Goal: Navigation & Orientation: Go to known website

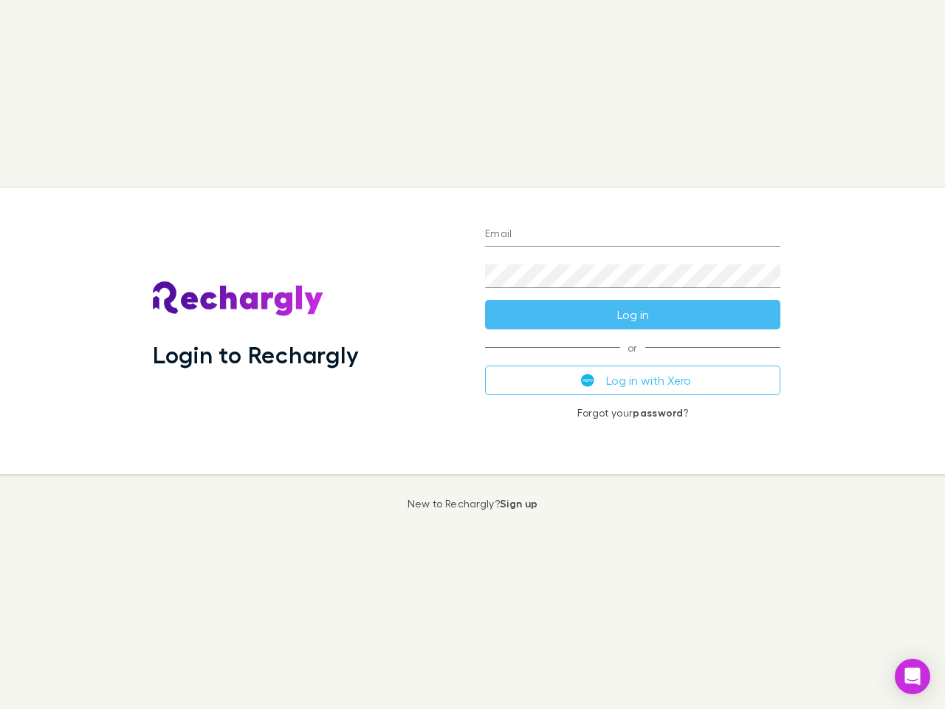
click at [473, 355] on div "Login to Rechargly" at bounding box center [307, 331] width 332 height 287
click at [633, 235] on input "Email" at bounding box center [632, 235] width 295 height 24
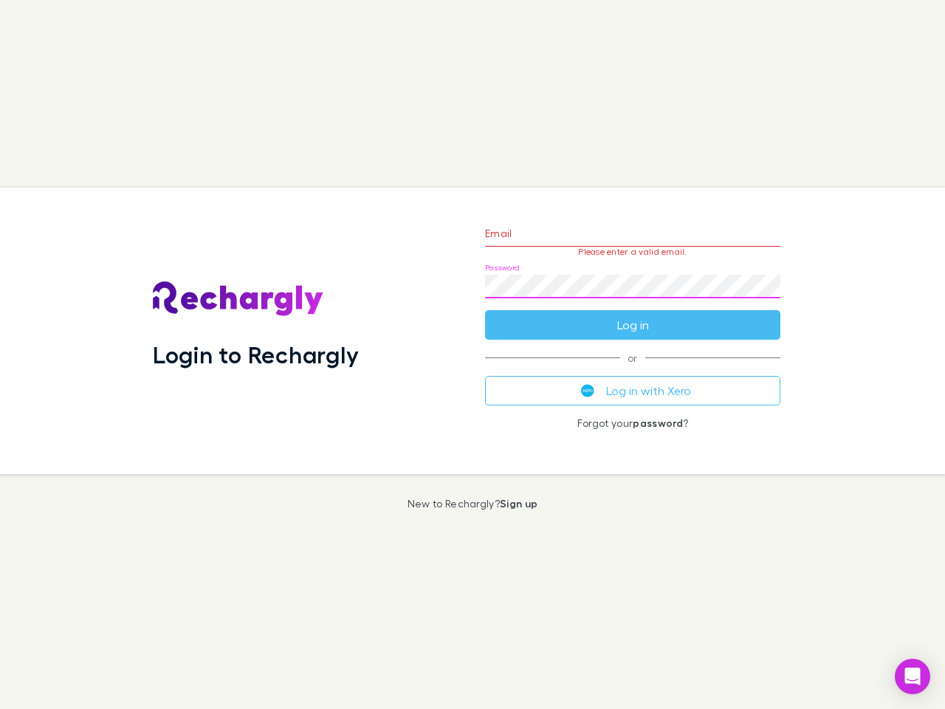
click at [633, 315] on form "Email Please enter a valid email. Password Log in" at bounding box center [632, 275] width 295 height 129
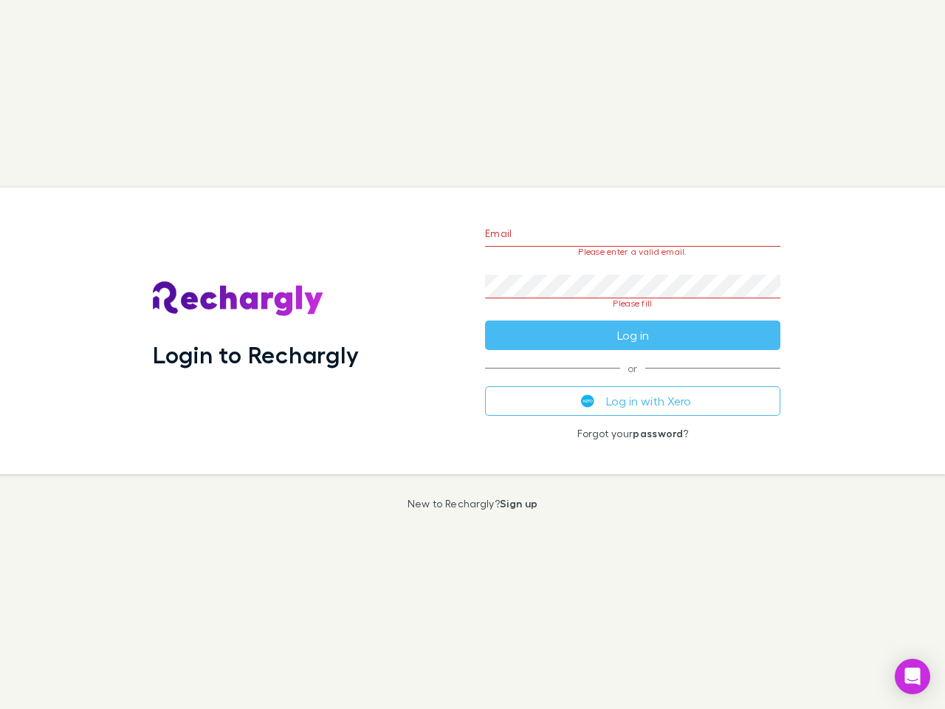
click at [633, 380] on div "Email Please enter a valid email. Password Please fill Log in or Log in with Xe…" at bounding box center [632, 331] width 319 height 287
click at [913, 677] on icon "Open Intercom Messenger" at bounding box center [914, 677] width 16 height 18
